Goal: Information Seeking & Learning: Compare options

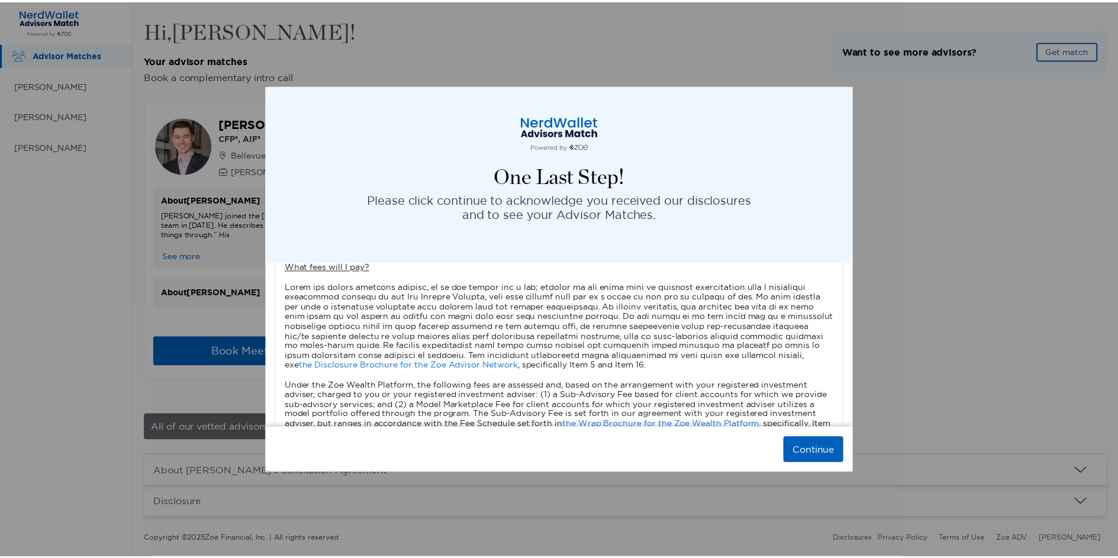
scroll to position [473, 0]
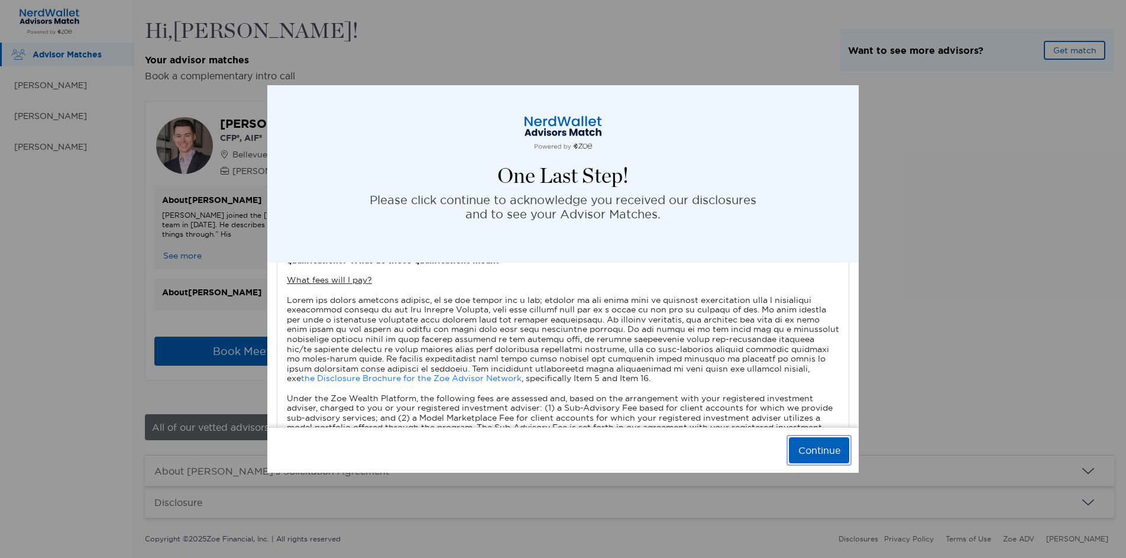
click at [825, 451] on button "Continue" at bounding box center [819, 450] width 60 height 26
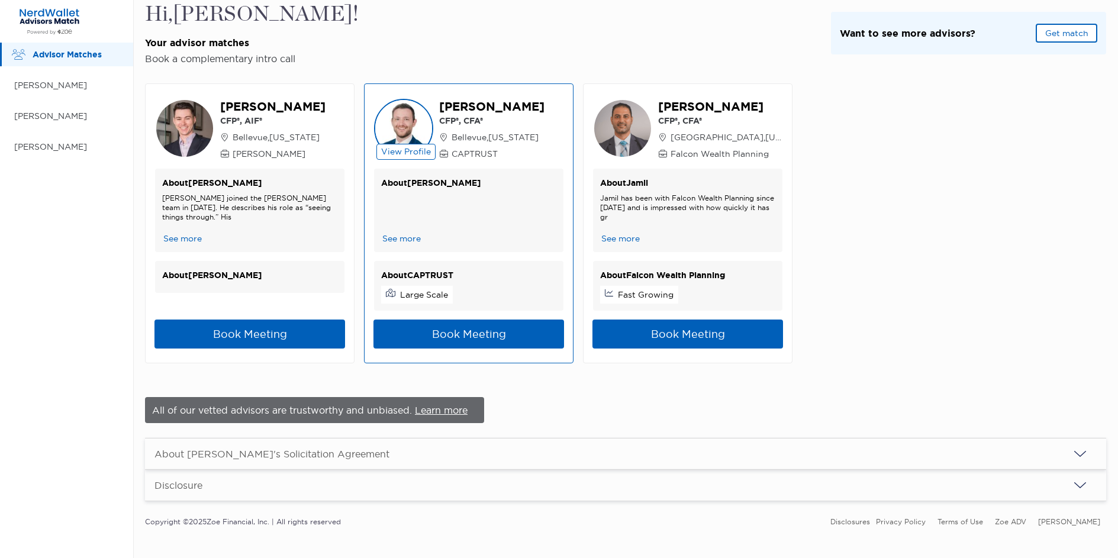
scroll to position [27, 0]
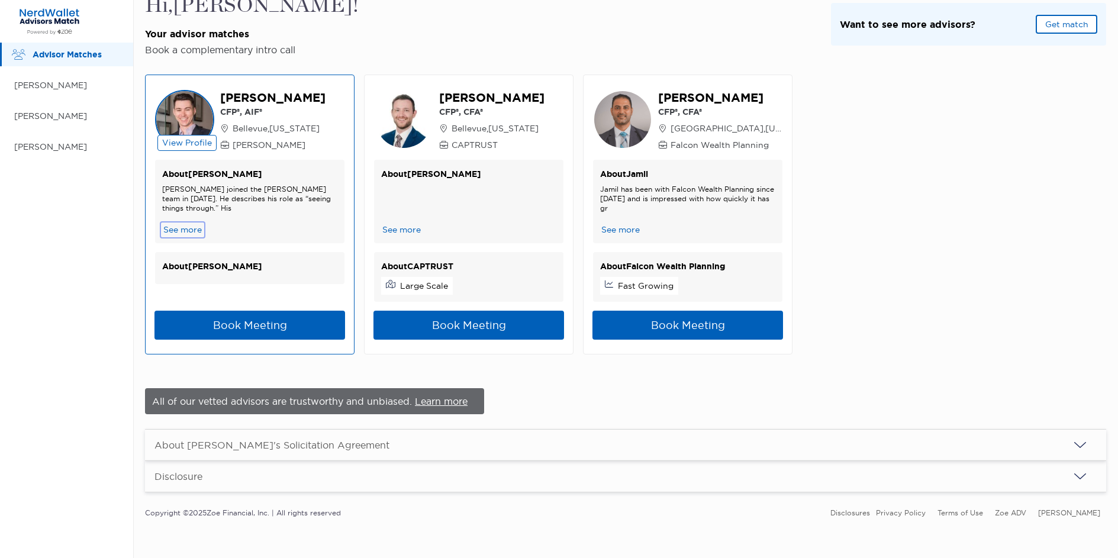
click at [185, 228] on button "See more" at bounding box center [182, 230] width 41 height 12
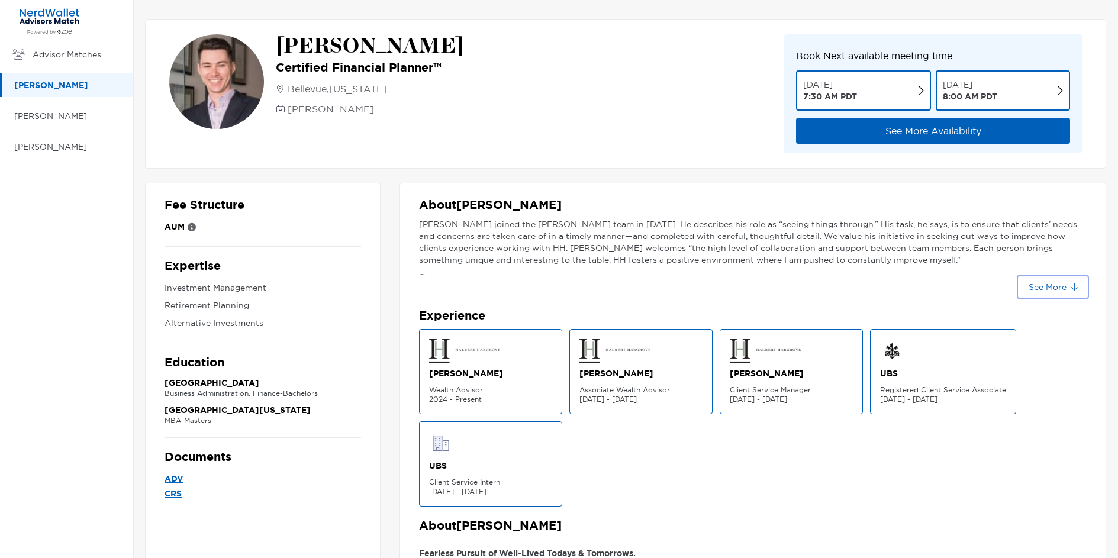
click at [1059, 286] on button "See More" at bounding box center [1052, 286] width 67 height 19
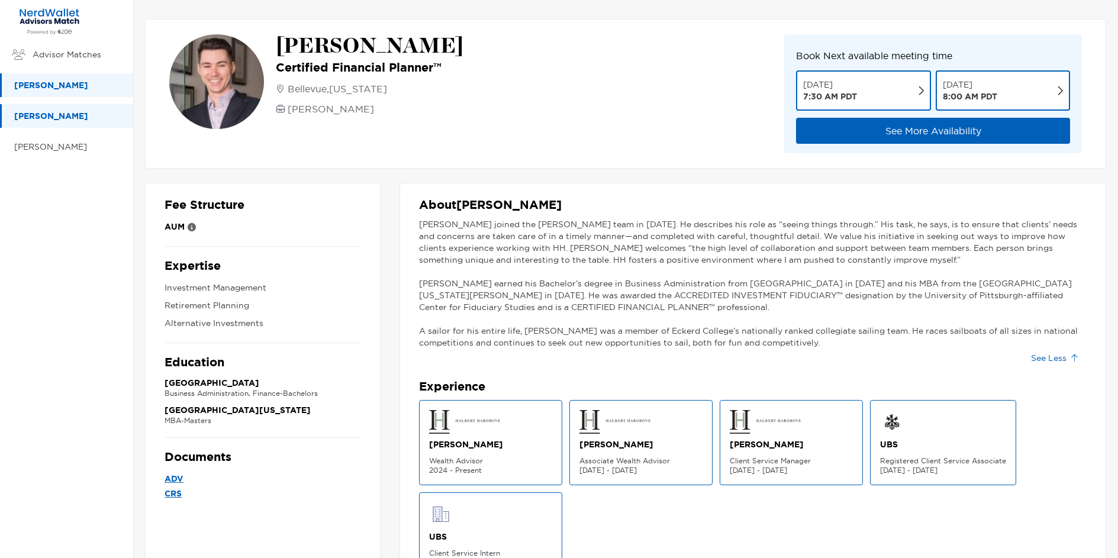
click at [38, 121] on p "[PERSON_NAME]" at bounding box center [67, 116] width 107 height 15
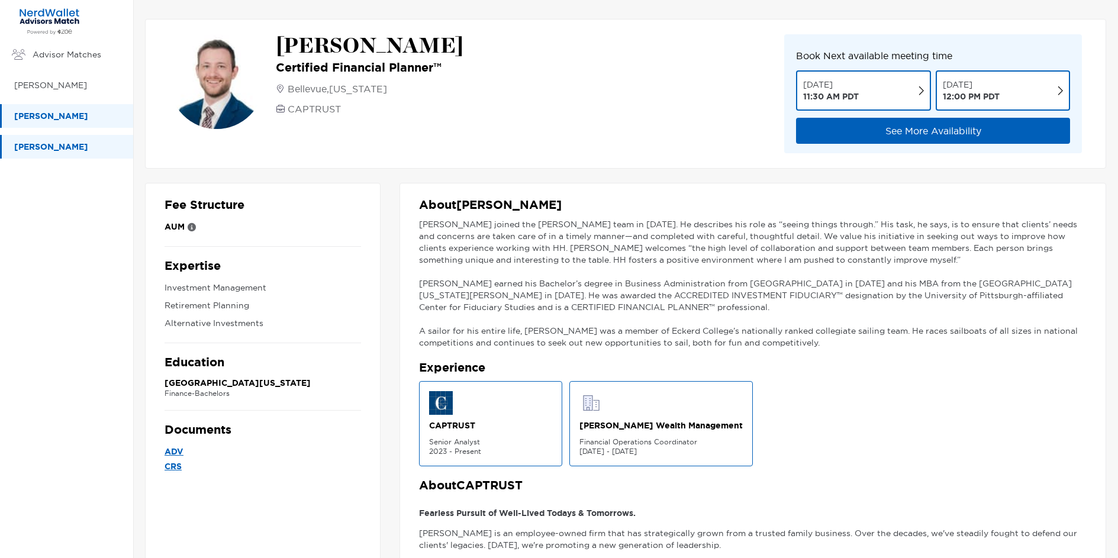
click at [60, 147] on p "[PERSON_NAME]" at bounding box center [67, 147] width 107 height 15
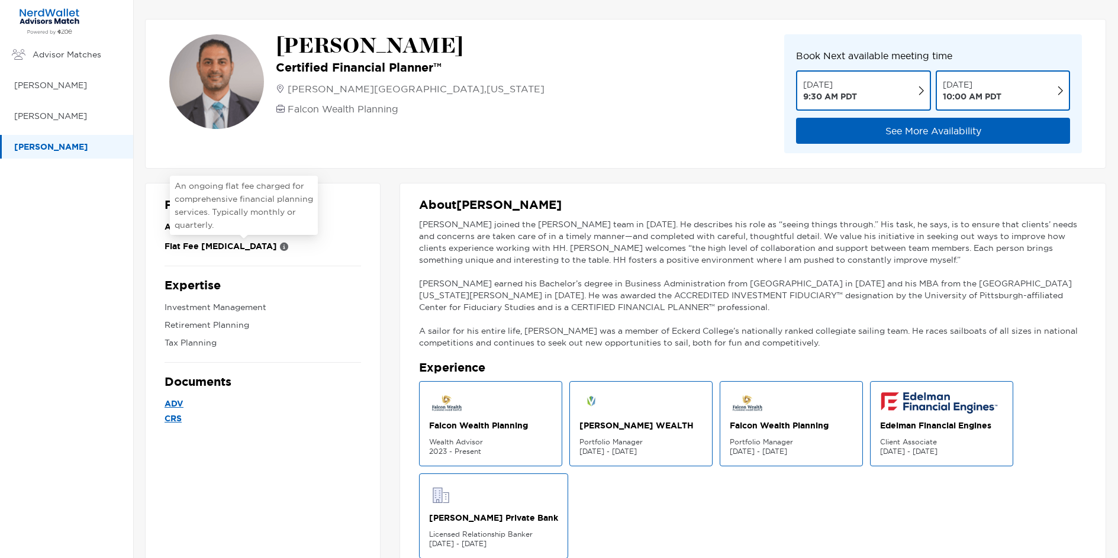
click at [280, 246] on icon at bounding box center [284, 247] width 8 height 8
click at [50, 113] on p "[PERSON_NAME]" at bounding box center [67, 116] width 107 height 15
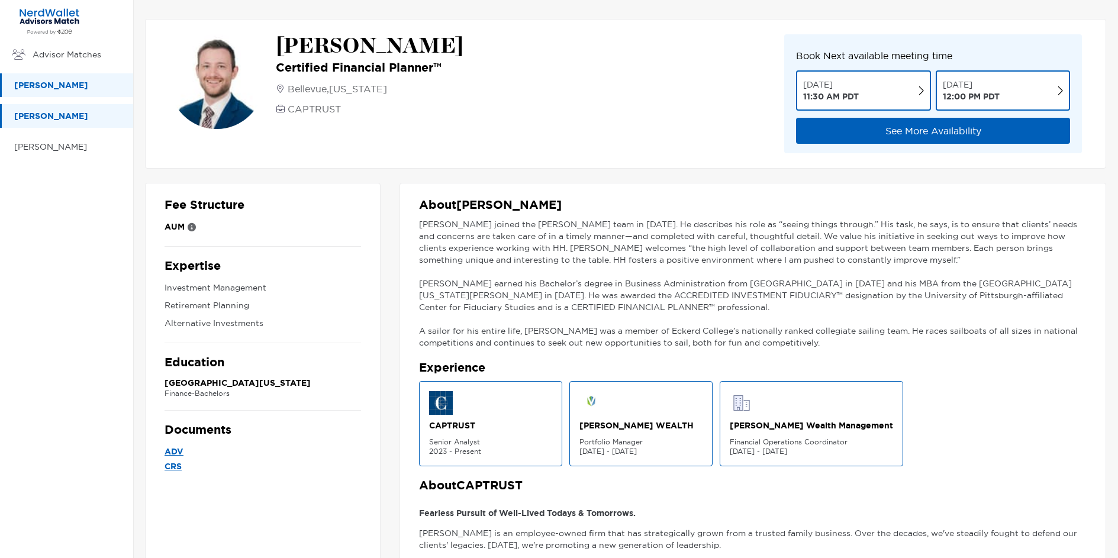
click at [49, 84] on p "[PERSON_NAME]" at bounding box center [67, 85] width 107 height 15
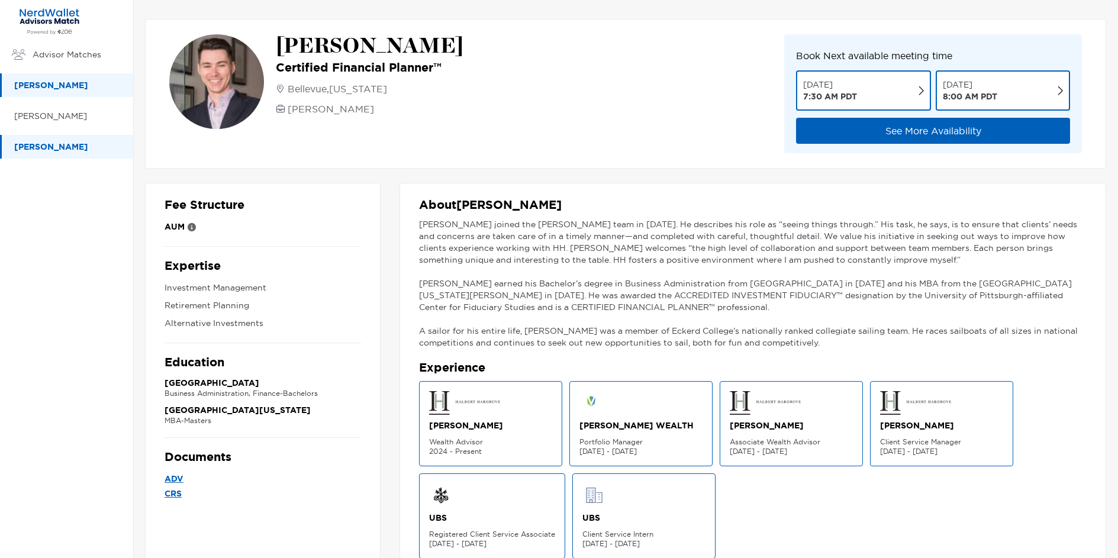
click at [48, 148] on p "[PERSON_NAME]" at bounding box center [67, 147] width 107 height 15
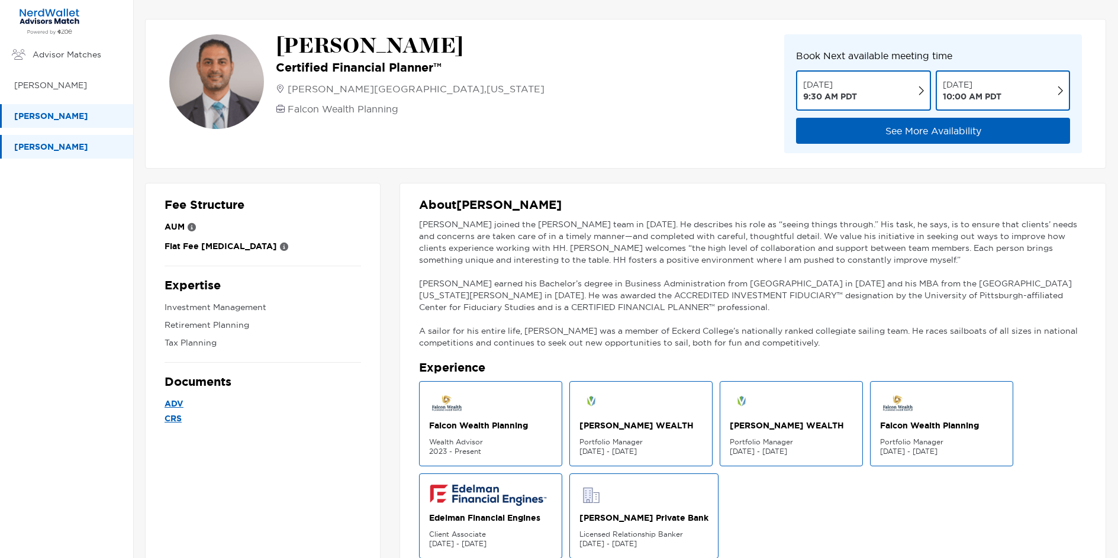
click at [63, 118] on p "[PERSON_NAME]" at bounding box center [67, 116] width 107 height 15
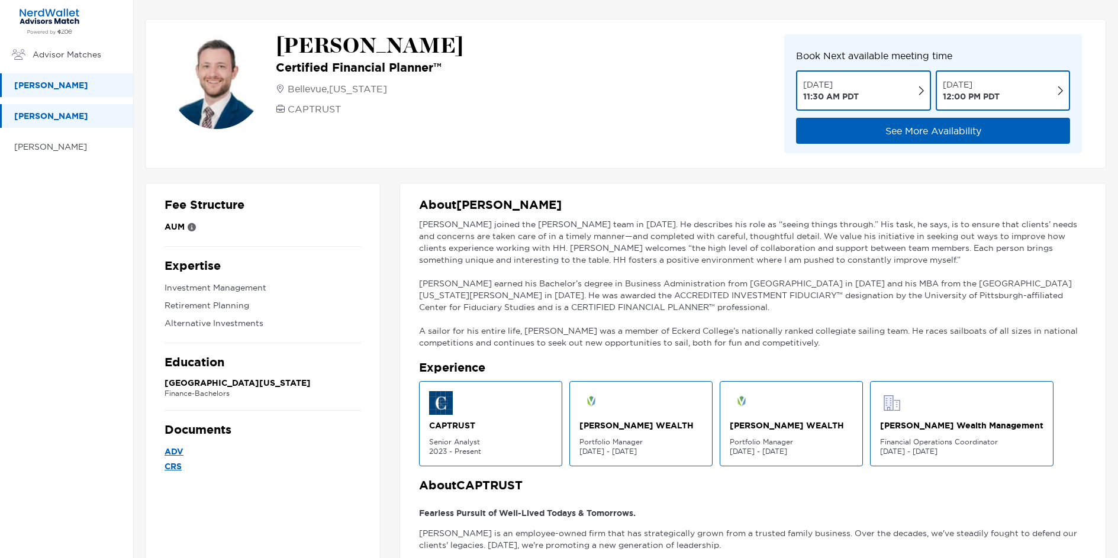
click at [56, 83] on p "[PERSON_NAME]" at bounding box center [67, 85] width 107 height 15
